Goal: Information Seeking & Learning: Learn about a topic

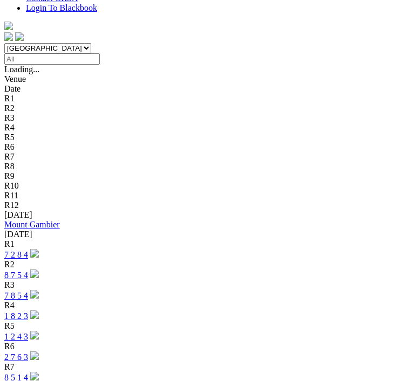
scroll to position [335, 0]
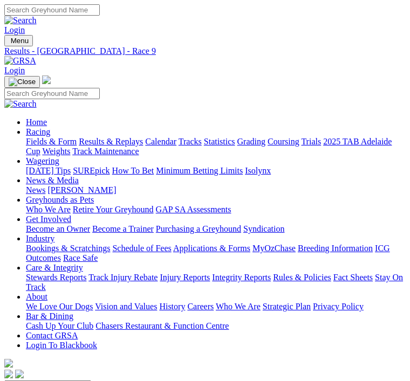
scroll to position [0, 62]
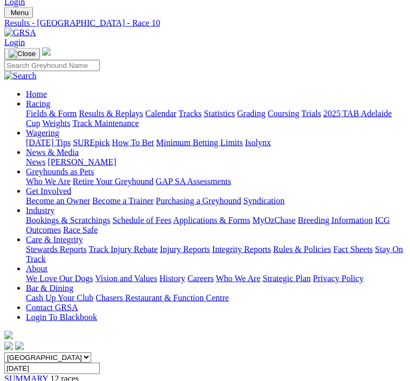
scroll to position [35, 0]
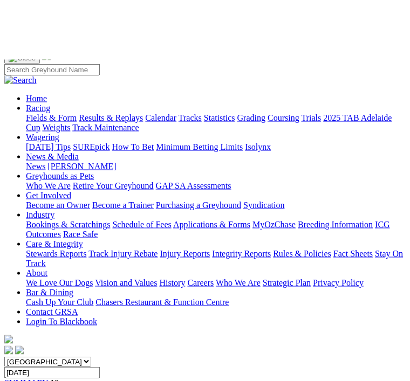
scroll to position [0, 0]
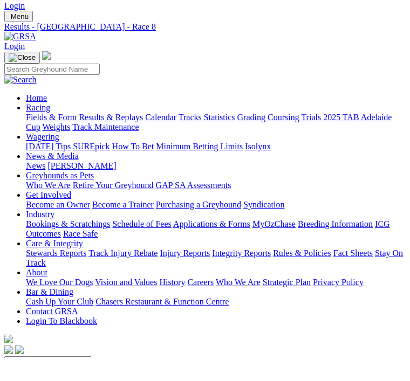
scroll to position [24, 0]
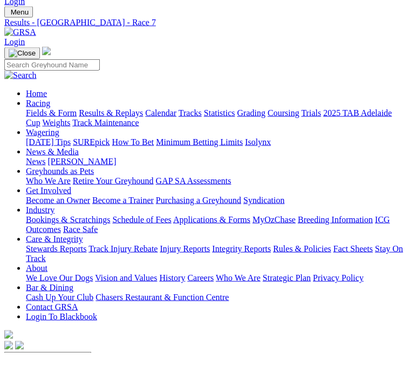
scroll to position [29, 0]
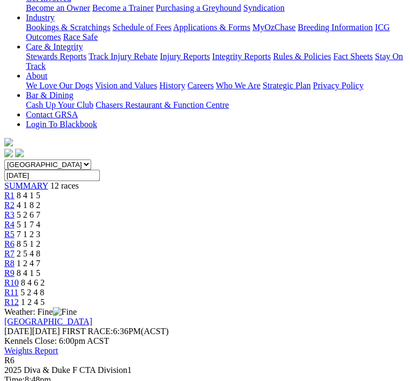
scroll to position [222, 0]
